Goal: Download file/media: Download file/media

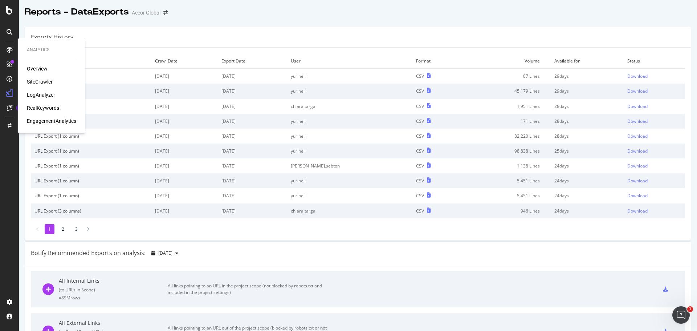
click at [46, 81] on div "SiteCrawler" at bounding box center [40, 81] width 26 height 7
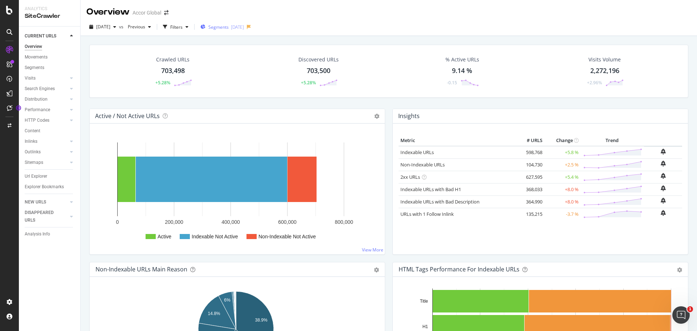
click at [229, 25] on span "Segments" at bounding box center [218, 27] width 20 height 6
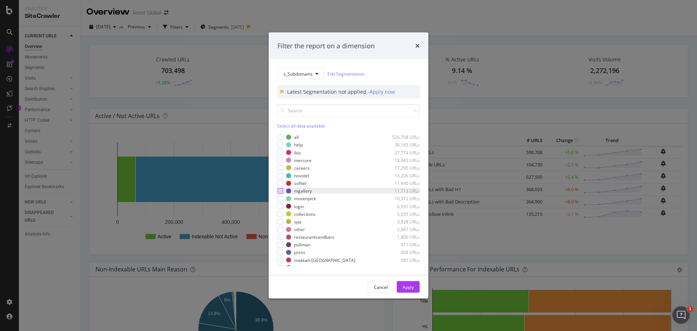
click at [280, 191] on div "modal" at bounding box center [280, 191] width 6 height 6
click at [280, 138] on div "modal" at bounding box center [280, 137] width 6 height 6
click at [410, 287] on div "Apply" at bounding box center [407, 286] width 11 height 6
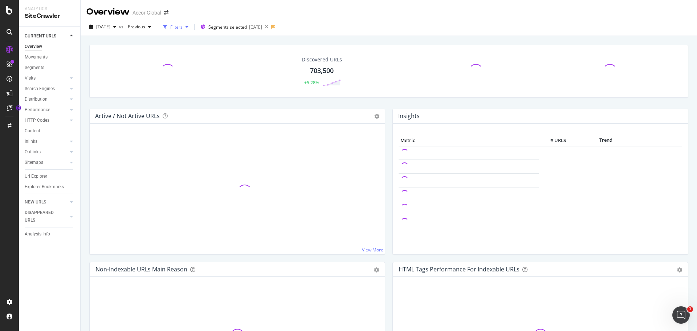
click at [183, 29] on div "Filters" at bounding box center [176, 27] width 12 height 6
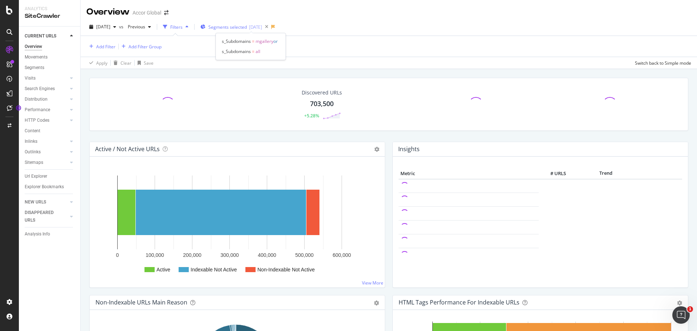
click at [246, 27] on span "Segments selected" at bounding box center [227, 27] width 38 height 6
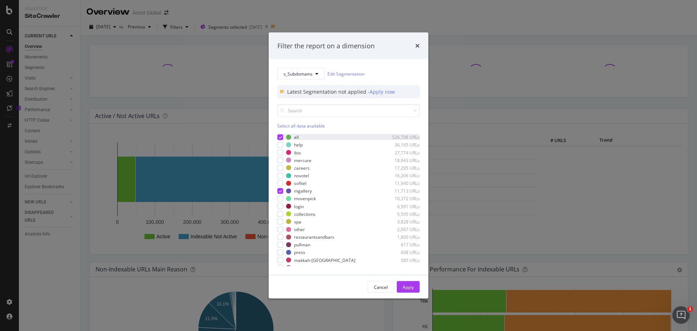
click at [280, 138] on icon "modal" at bounding box center [280, 137] width 3 height 4
drag, startPoint x: 411, startPoint y: 289, endPoint x: 364, endPoint y: 238, distance: 69.6
click at [411, 289] on div "Apply" at bounding box center [407, 286] width 11 height 6
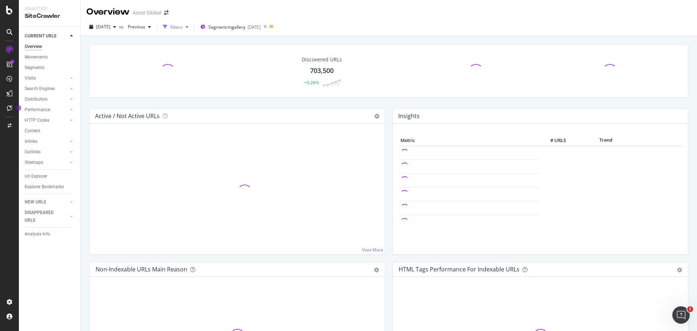
click at [170, 30] on div "button" at bounding box center [165, 27] width 10 height 10
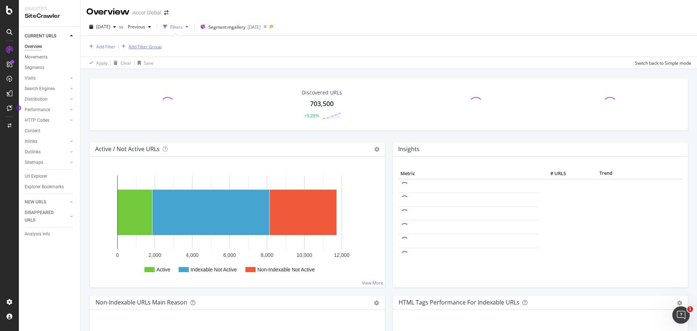
click at [139, 44] on div "Add Filter Group" at bounding box center [144, 47] width 33 height 6
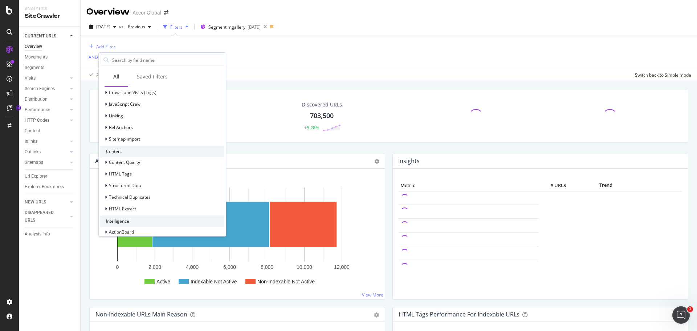
scroll to position [237, 0]
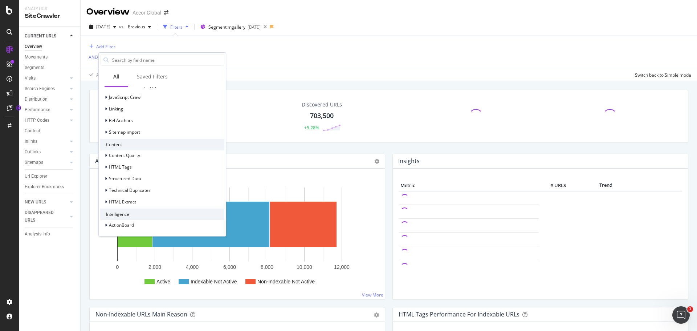
click at [266, 66] on div "Add Filter AND Add Filter Apply Clear Save Switch back to Simple mode" at bounding box center [388, 58] width 605 height 45
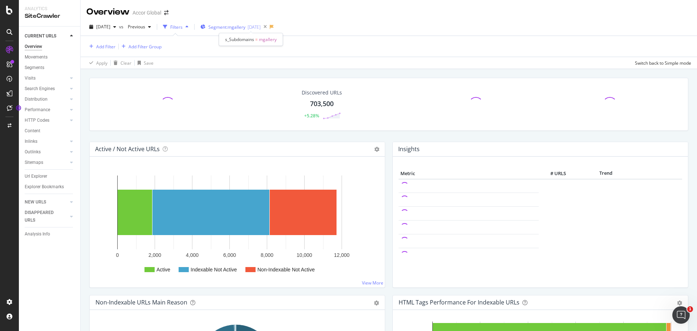
click at [245, 30] on span "Segment: mgallery" at bounding box center [226, 27] width 37 height 6
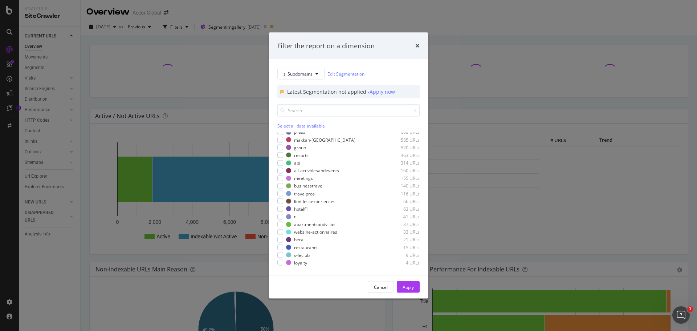
scroll to position [143, 0]
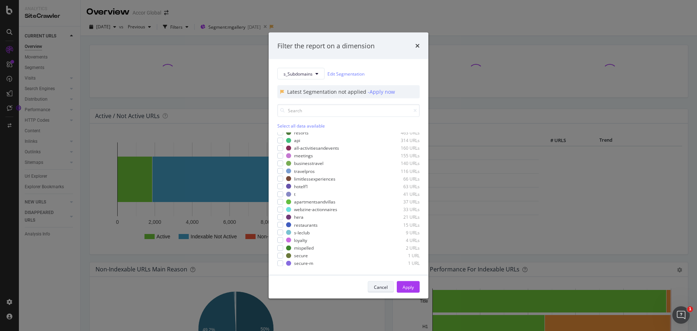
click at [375, 285] on div "Cancel" at bounding box center [381, 286] width 14 height 6
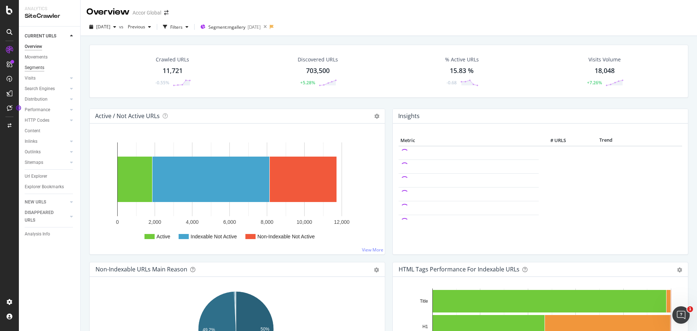
click at [42, 67] on div "Segments" at bounding box center [35, 68] width 20 height 8
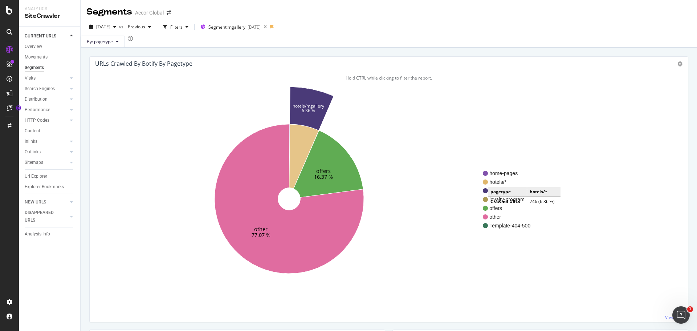
click at [495, 185] on span "hotels/*" at bounding box center [509, 181] width 41 height 7
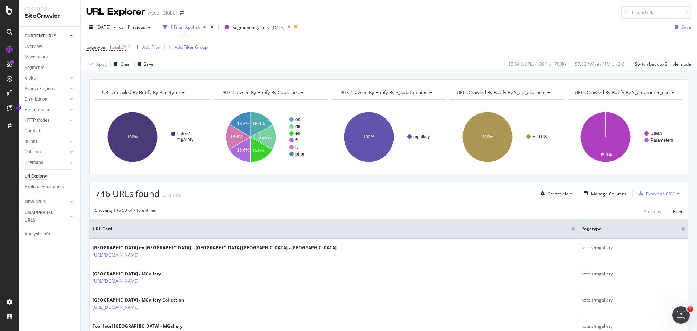
click at [38, 177] on div "Url Explorer" at bounding box center [36, 176] width 22 height 8
click at [655, 191] on div "Export as CSV" at bounding box center [660, 194] width 28 height 6
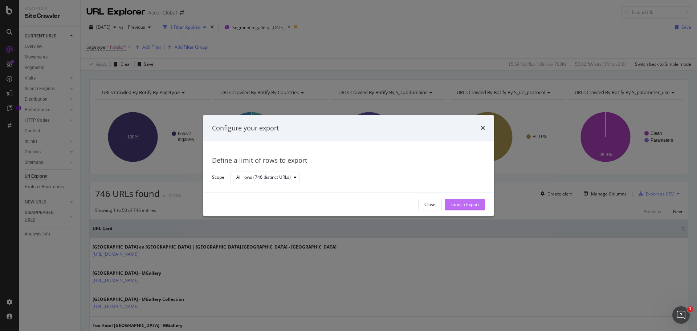
click at [461, 210] on div "Launch Export" at bounding box center [464, 204] width 29 height 11
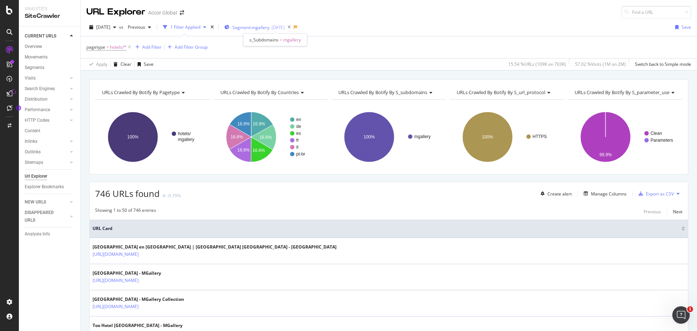
click at [269, 28] on span "Segment: mgallery" at bounding box center [250, 27] width 37 height 6
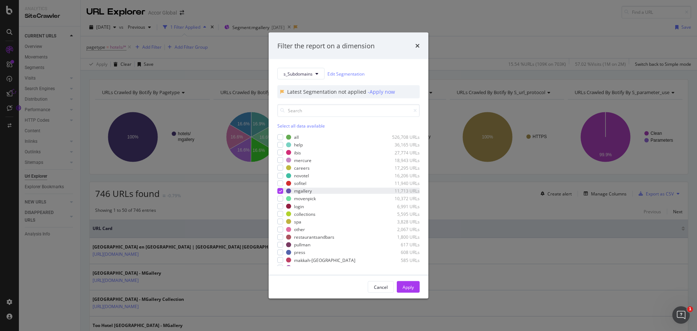
click at [280, 191] on icon "modal" at bounding box center [280, 191] width 3 height 4
click at [278, 136] on div "modal" at bounding box center [280, 137] width 6 height 6
click at [406, 289] on div "Apply" at bounding box center [407, 286] width 11 height 6
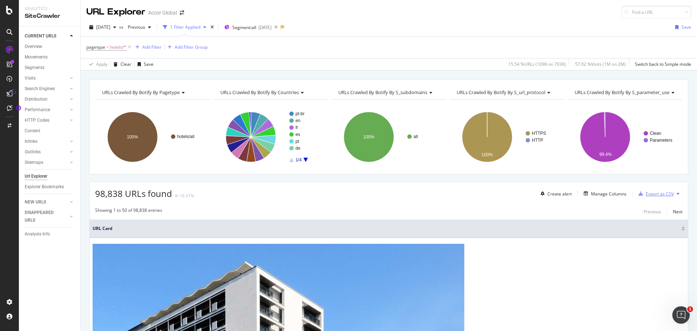
click at [654, 193] on div "Export as CSV" at bounding box center [660, 194] width 28 height 6
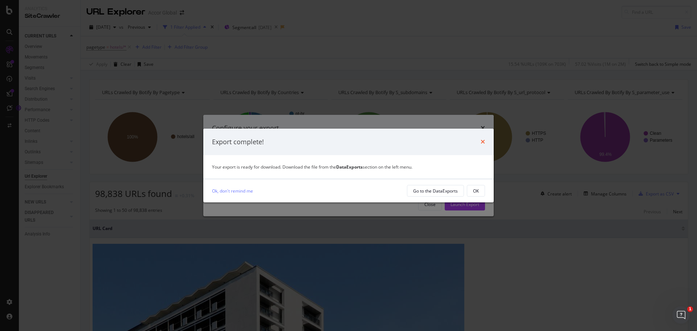
click at [480, 142] on icon "times" at bounding box center [482, 142] width 4 height 6
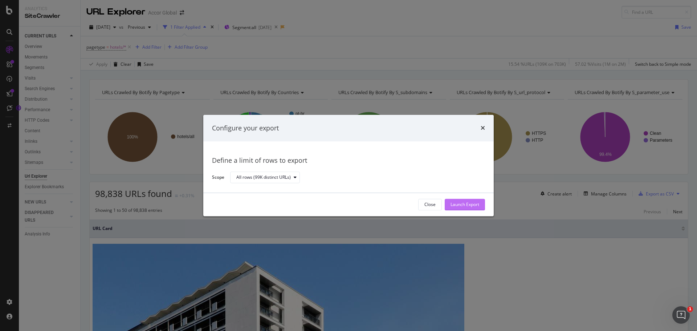
click at [463, 205] on div "Launch Export" at bounding box center [464, 204] width 29 height 6
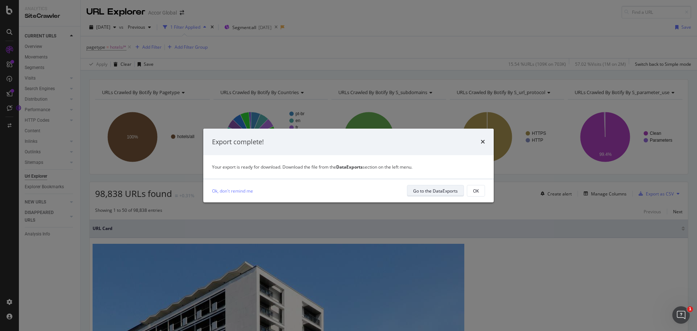
click at [422, 194] on div "Go to the DataExports" at bounding box center [435, 190] width 45 height 10
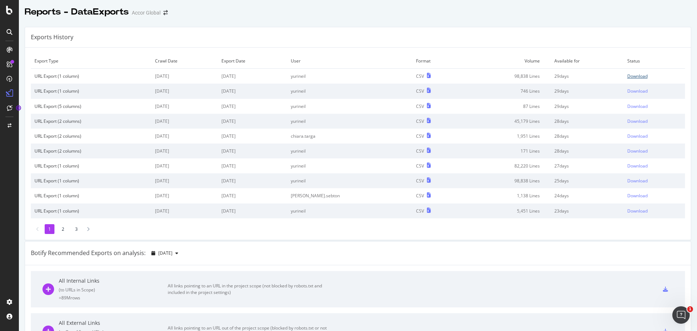
click at [627, 74] on div "Download" at bounding box center [637, 76] width 20 height 6
click at [627, 89] on div "Download" at bounding box center [637, 91] width 20 height 6
